Goal: Check status: Check status

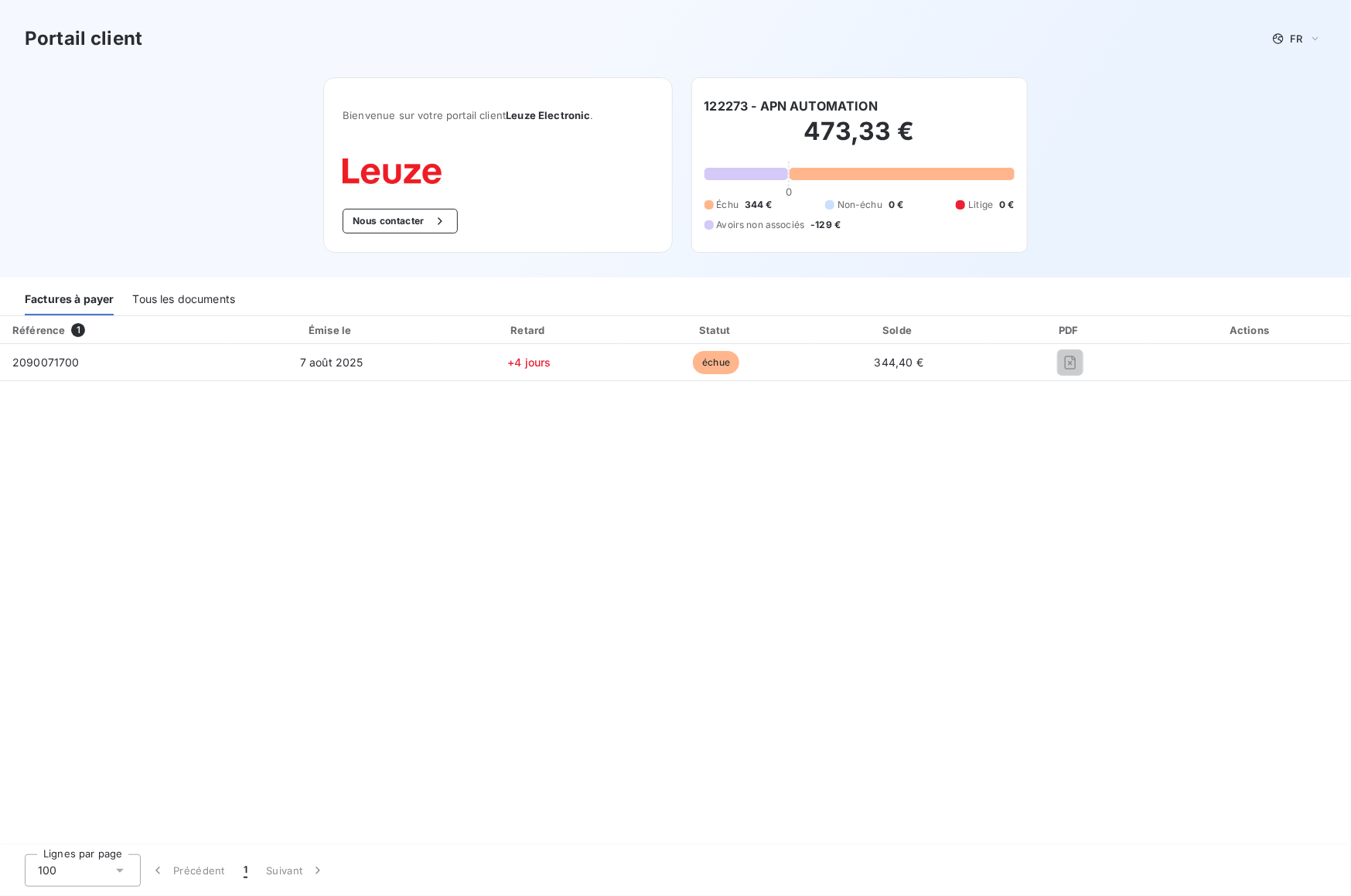
click at [183, 294] on div "Tous les documents" at bounding box center [184, 298] width 103 height 32
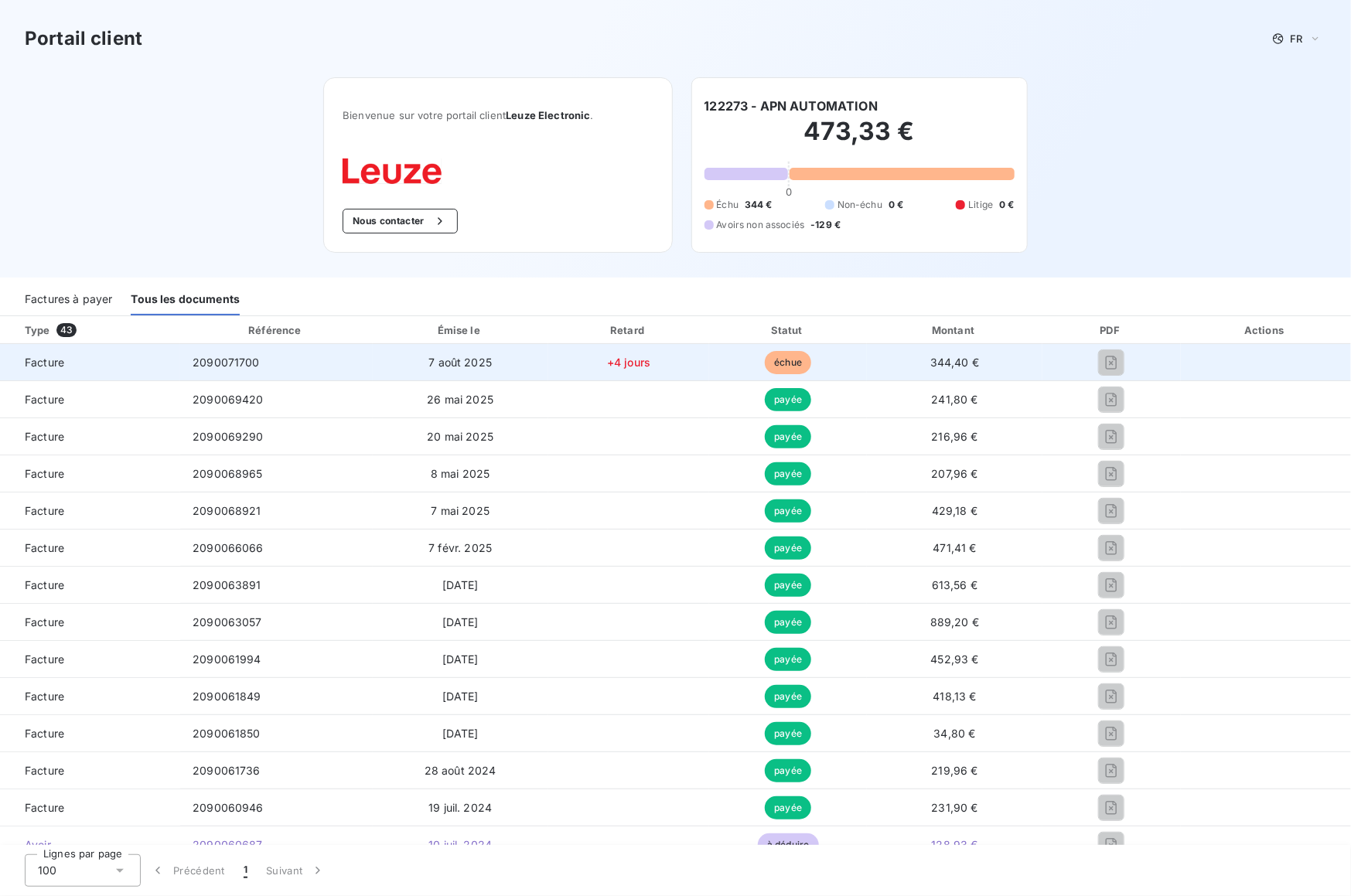
click at [782, 363] on span "échue" at bounding box center [788, 362] width 47 height 23
click at [616, 362] on span "+4 jours" at bounding box center [629, 362] width 44 height 13
click at [451, 364] on span "7 août 2025" at bounding box center [460, 362] width 63 height 13
click at [42, 355] on span "Facture" at bounding box center [90, 363] width 155 height 16
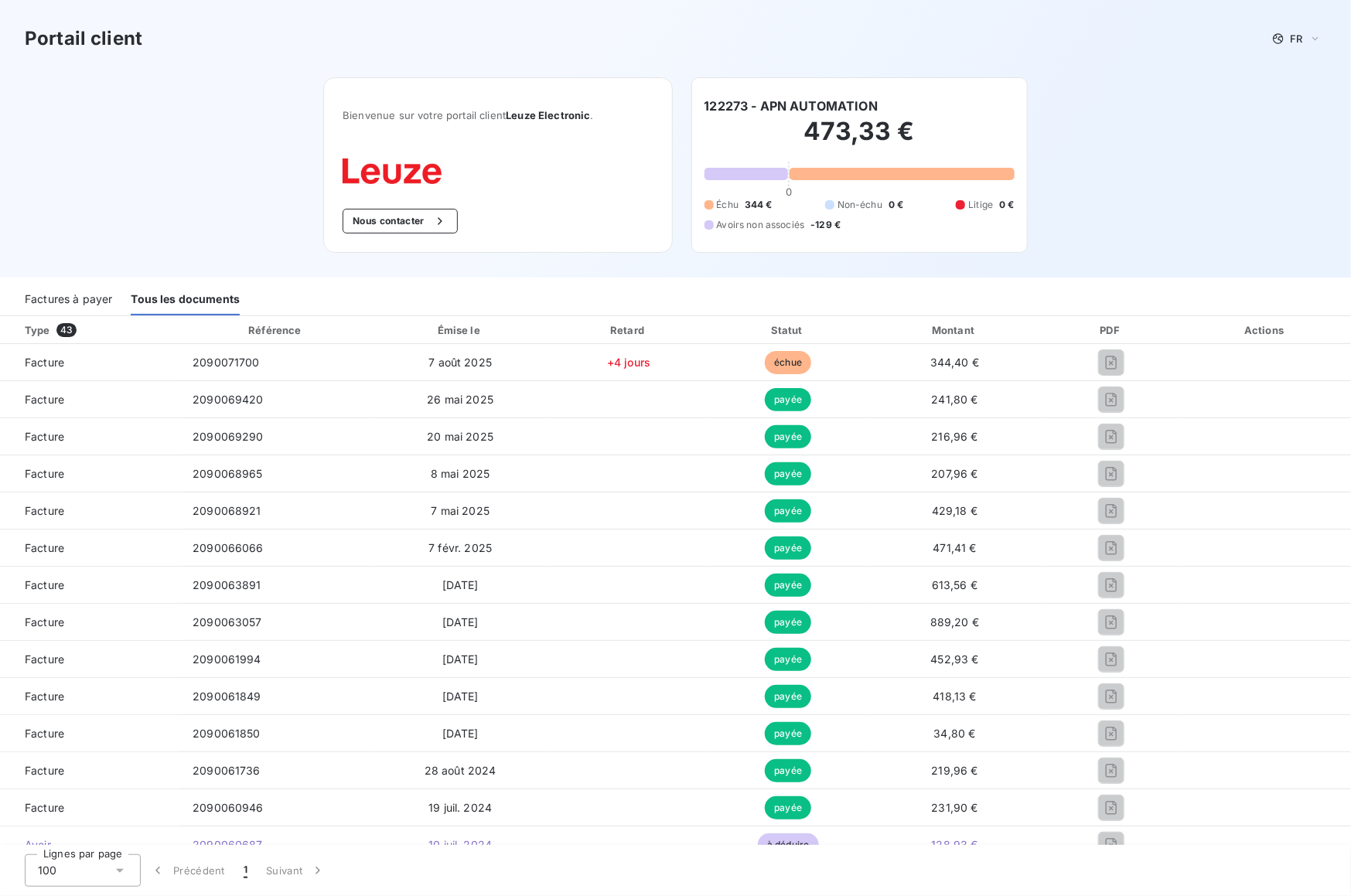
click at [75, 301] on div "Factures à payer" at bounding box center [68, 298] width 87 height 32
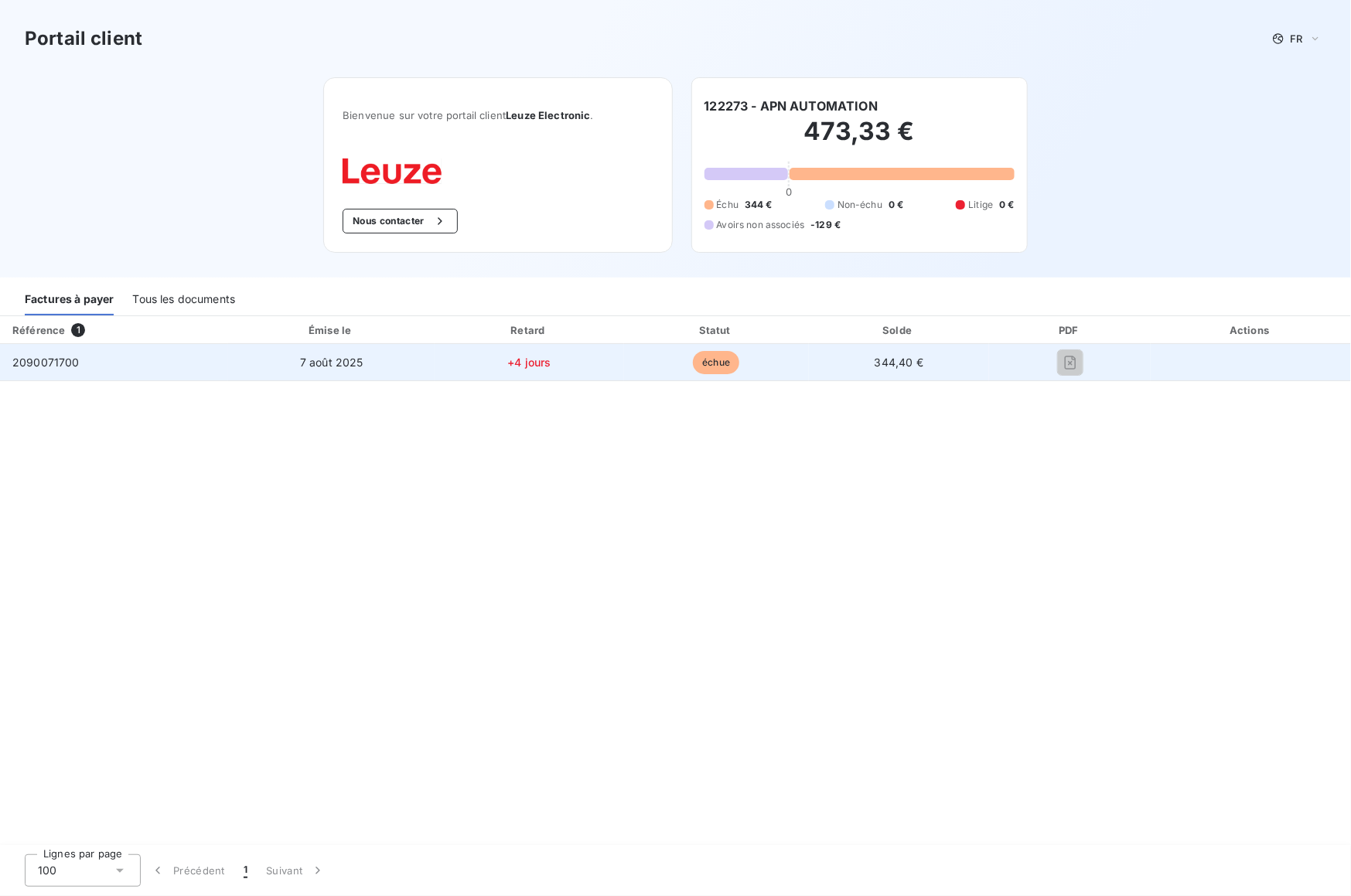
click at [48, 358] on span "2090071700" at bounding box center [46, 362] width 67 height 13
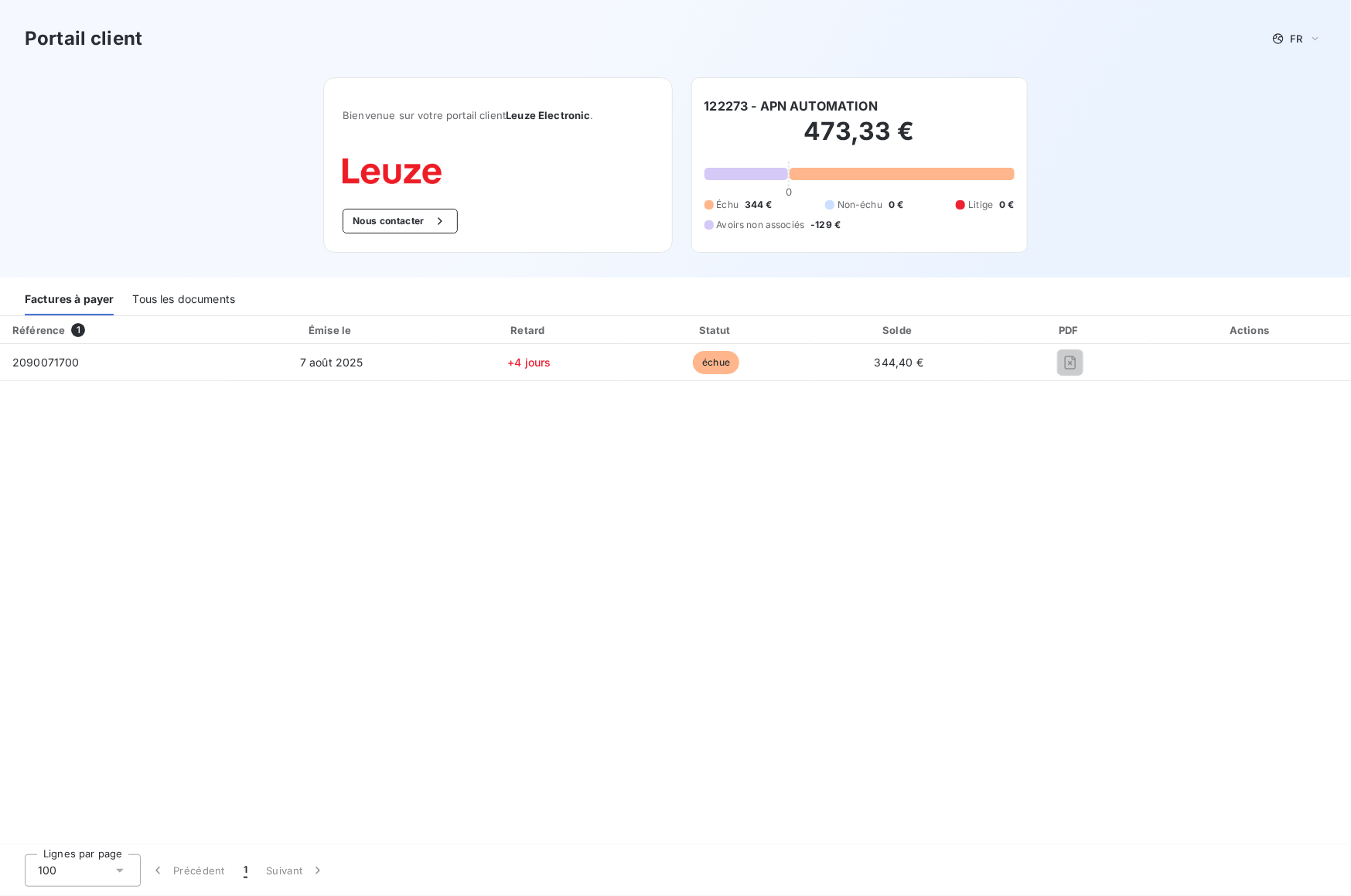
click at [78, 329] on span "1" at bounding box center [78, 330] width 14 height 14
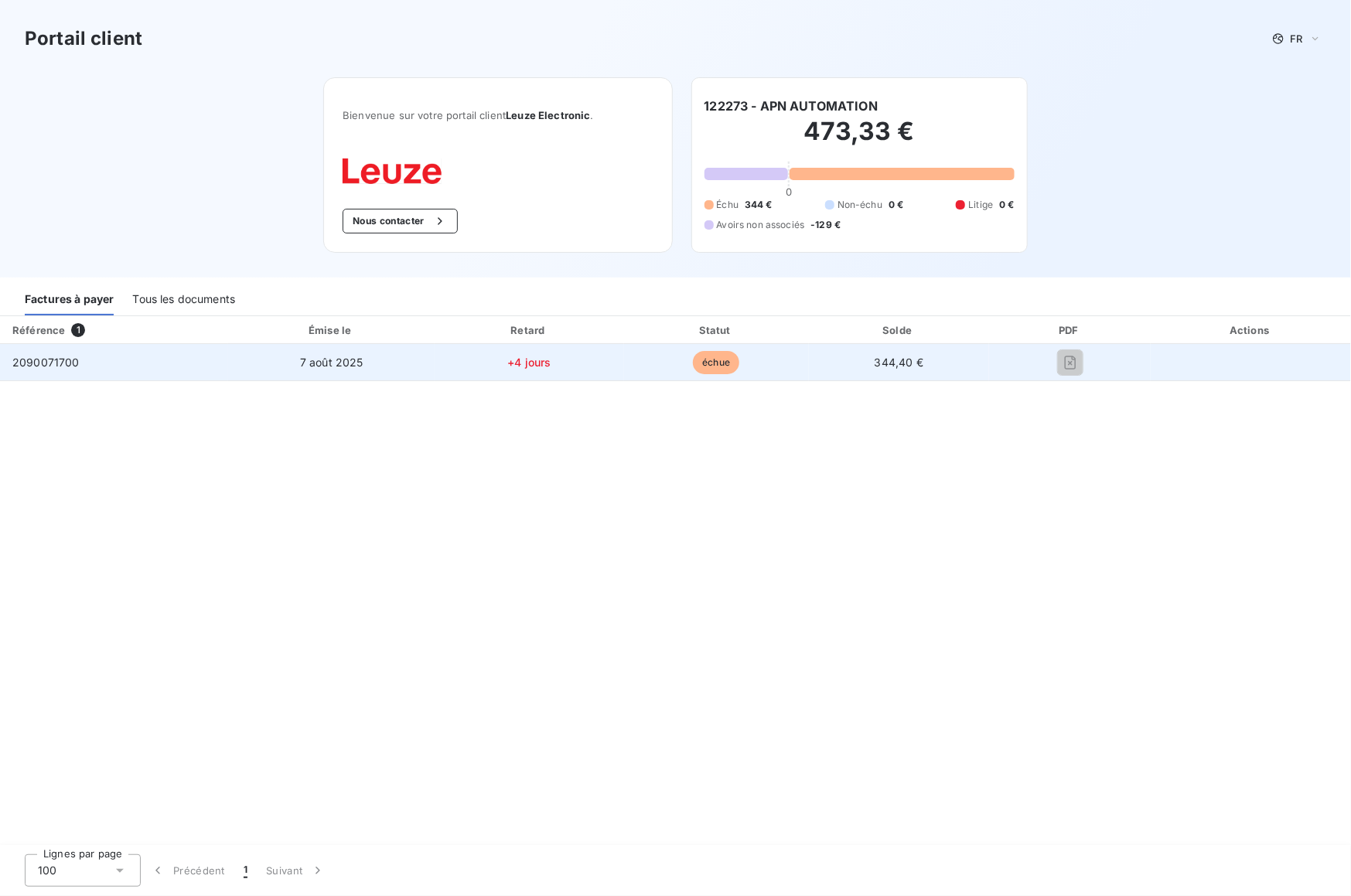
click at [353, 355] on span "7 août 2025" at bounding box center [332, 362] width 63 height 13
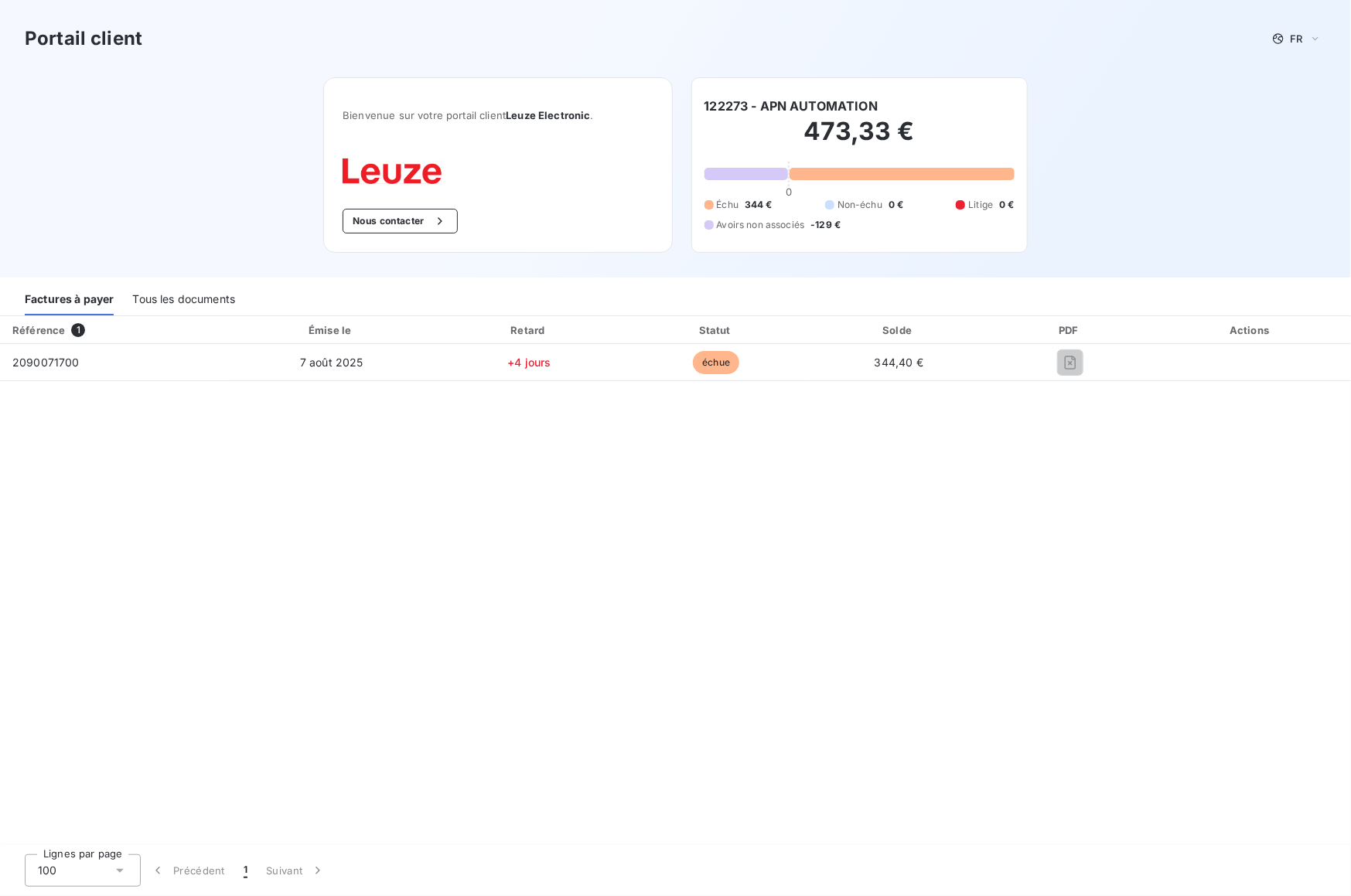
click at [892, 427] on div "Référence 1 Émise le Retard Statut Solde PDF Actions 2090071700 7 août 2025 +4 …" at bounding box center [676, 581] width 1351 height 530
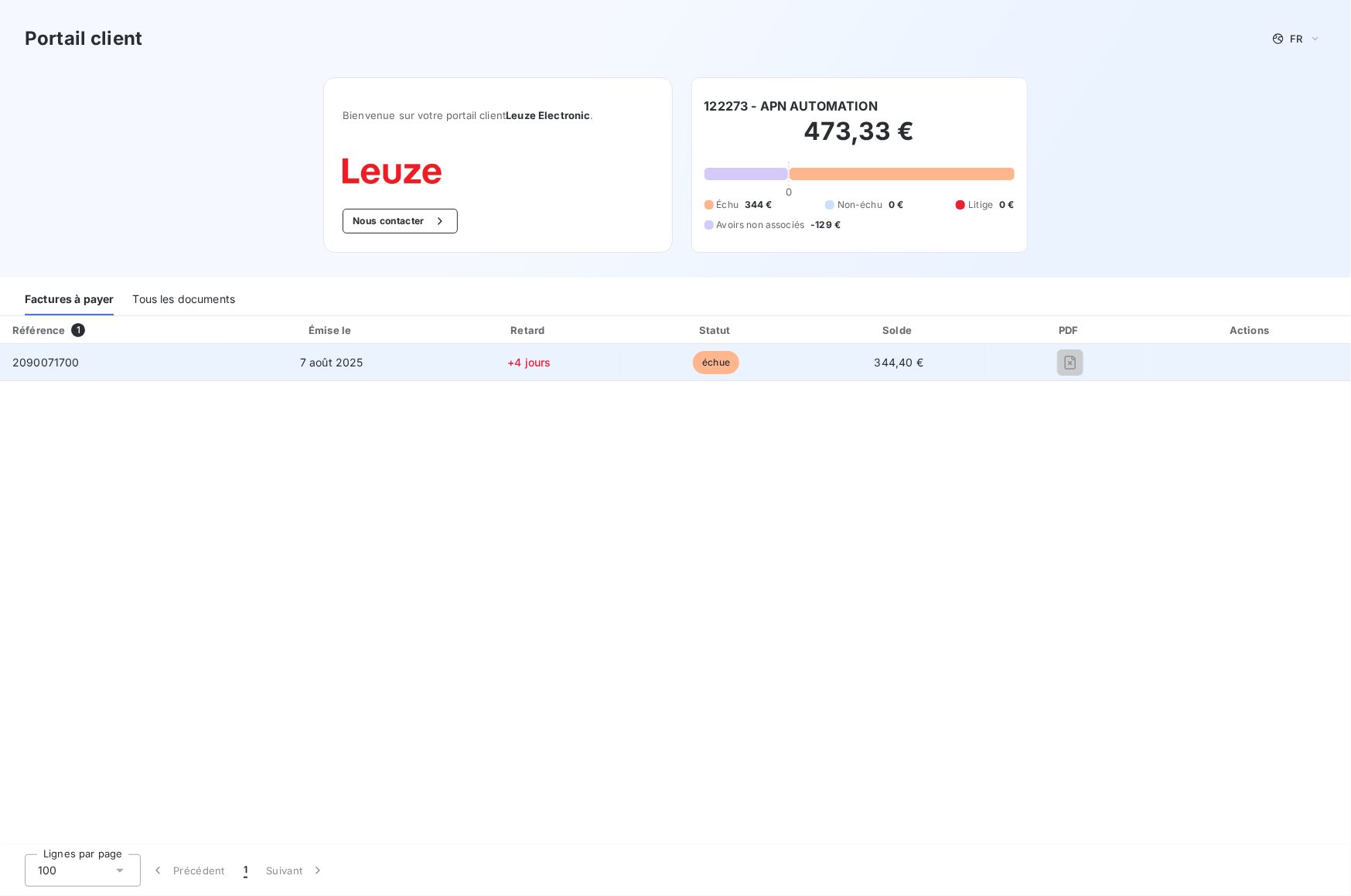
click at [726, 358] on span "échue" at bounding box center [716, 362] width 47 height 23
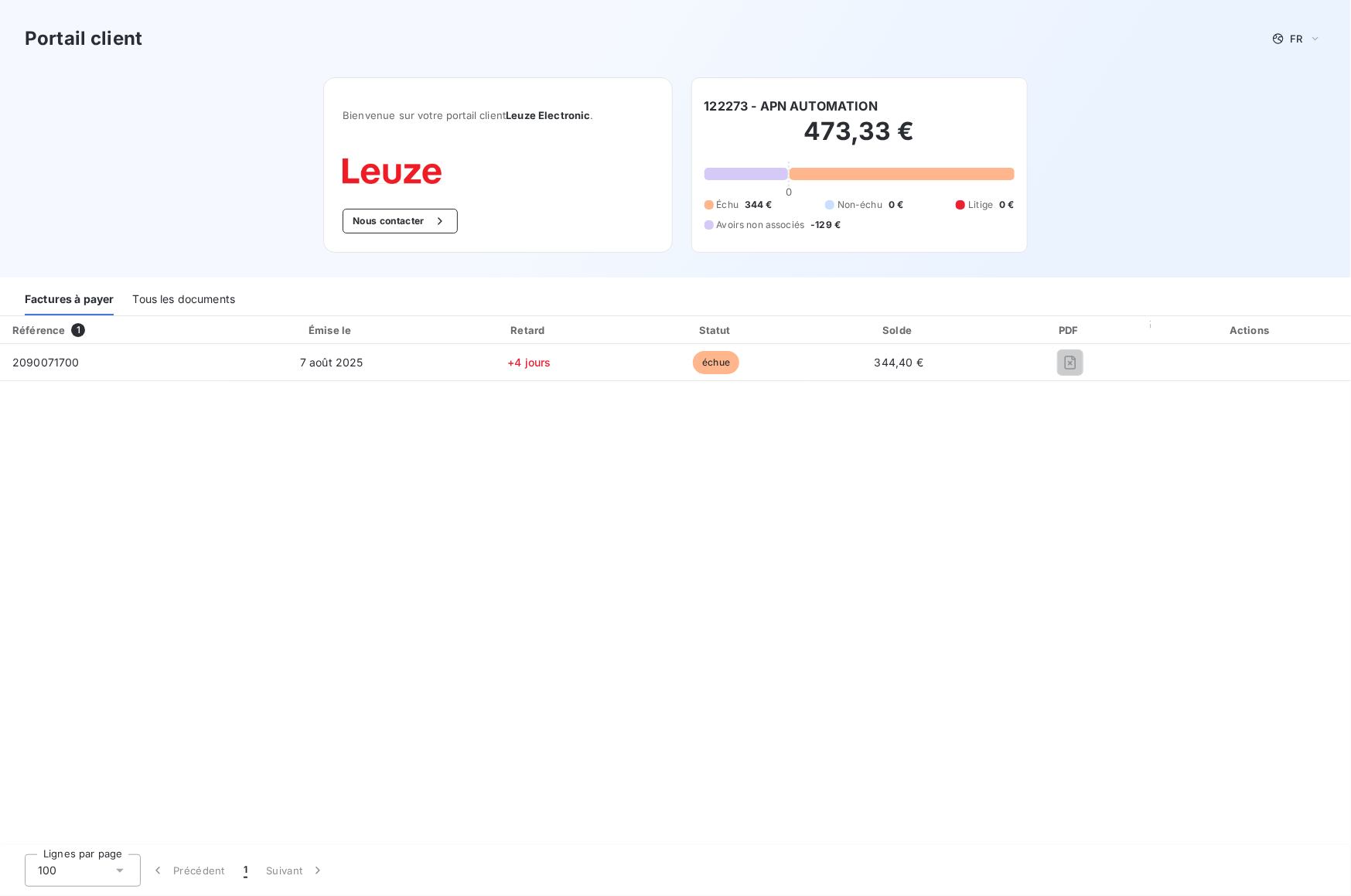
click at [1231, 331] on div "Actions" at bounding box center [1250, 330] width 194 height 16
click at [396, 222] on button "Nous contacter" at bounding box center [400, 221] width 115 height 25
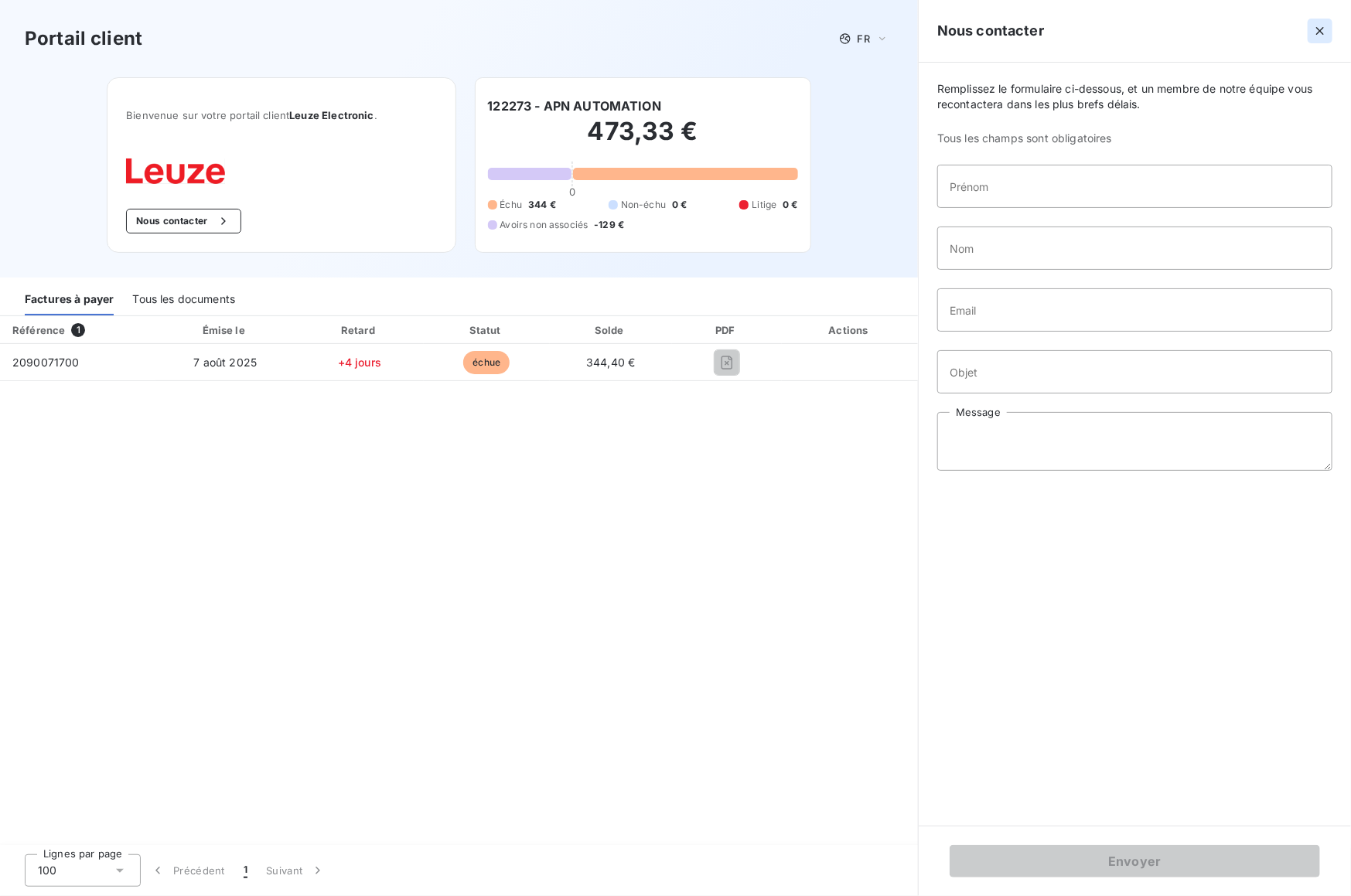
click at [1315, 30] on icon "button" at bounding box center [1320, 31] width 16 height 16
